Goal: Task Accomplishment & Management: Manage account settings

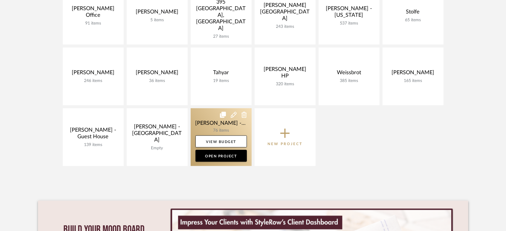
click at [207, 114] on link at bounding box center [221, 137] width 61 height 58
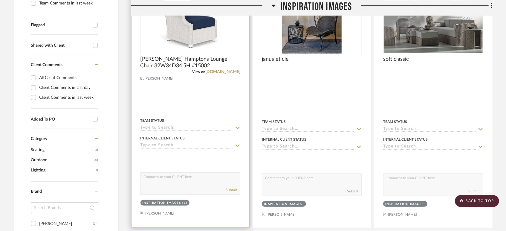
scroll to position [100, 0]
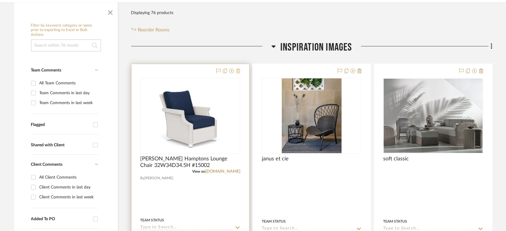
click at [237, 70] on icon at bounding box center [238, 70] width 4 height 5
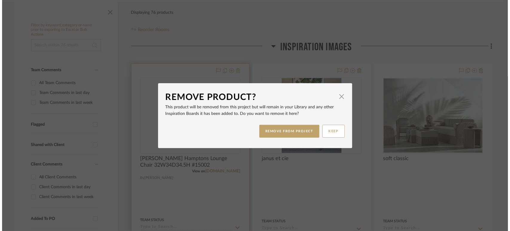
scroll to position [0, 0]
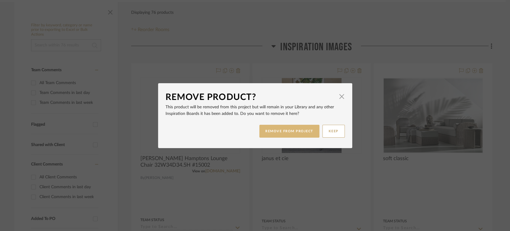
click at [282, 131] on button "REMOVE FROM PROJECT" at bounding box center [289, 131] width 60 height 13
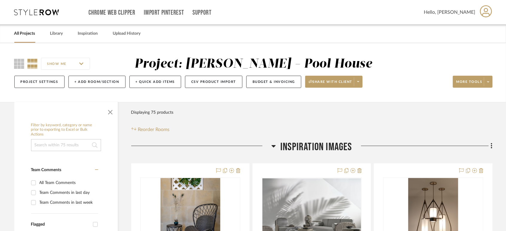
click at [307, 143] on span "Inspiration Images" at bounding box center [316, 146] width 72 height 13
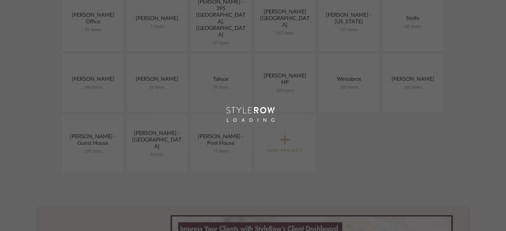
scroll to position [494, 0]
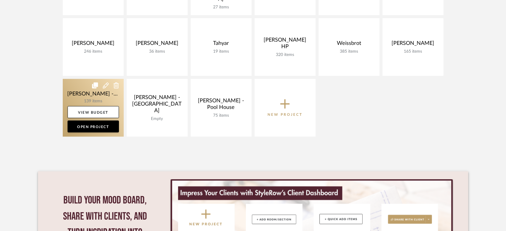
click at [81, 93] on link at bounding box center [93, 108] width 61 height 58
